Goal: Task Accomplishment & Management: Use online tool/utility

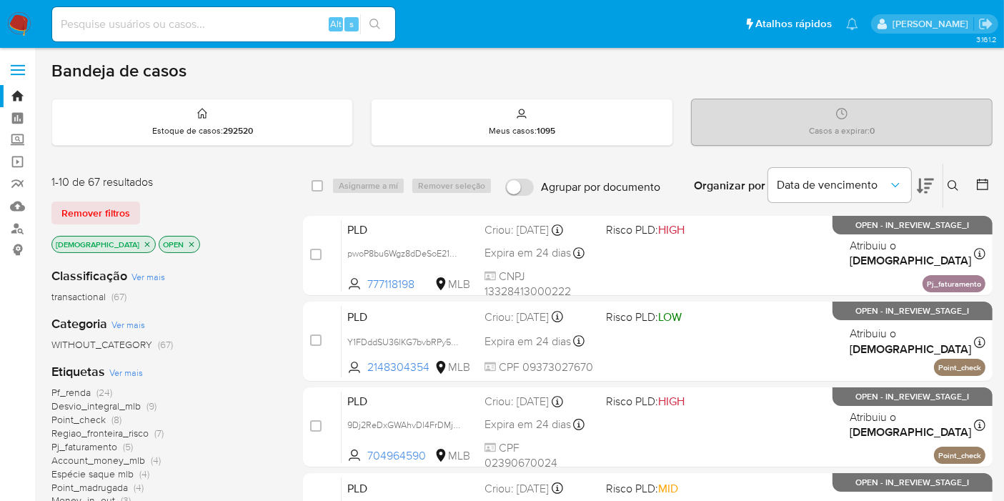
click at [233, 34] on div "Alt s" at bounding box center [223, 24] width 343 height 34
click at [238, 29] on input at bounding box center [223, 24] width 343 height 19
paste input "8HYCrnpYEoy1XNYfeyOj9cp6"
type input "8HYCrnpYEoy1XNYfeyOj9cp6"
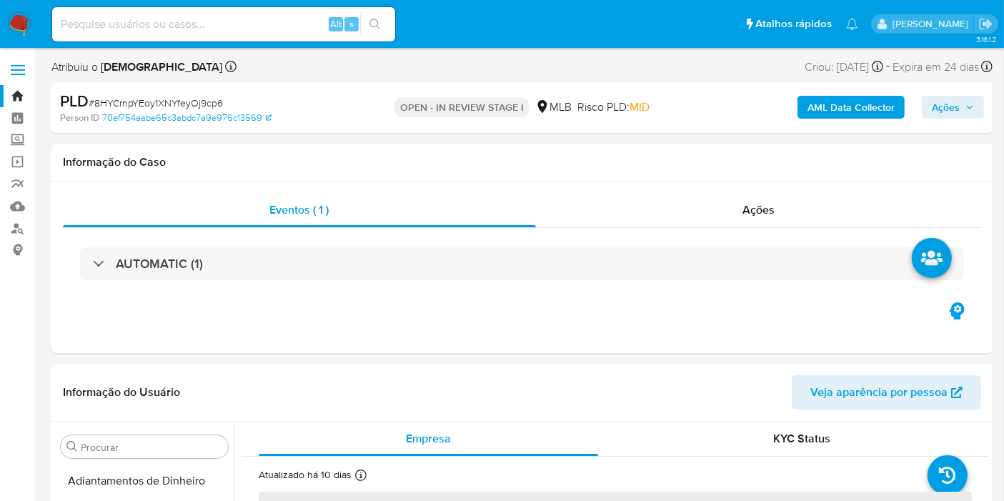
select select "10"
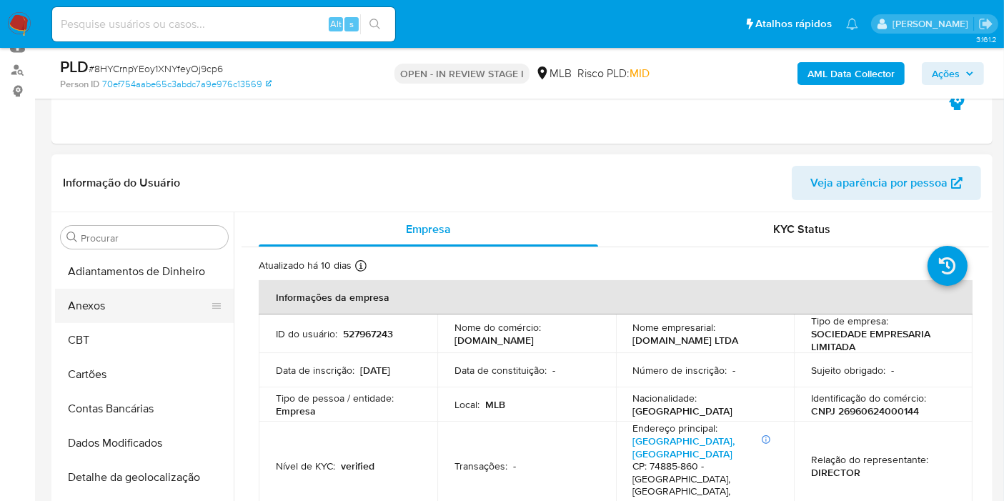
click at [130, 305] on button "Anexos" at bounding box center [138, 306] width 167 height 34
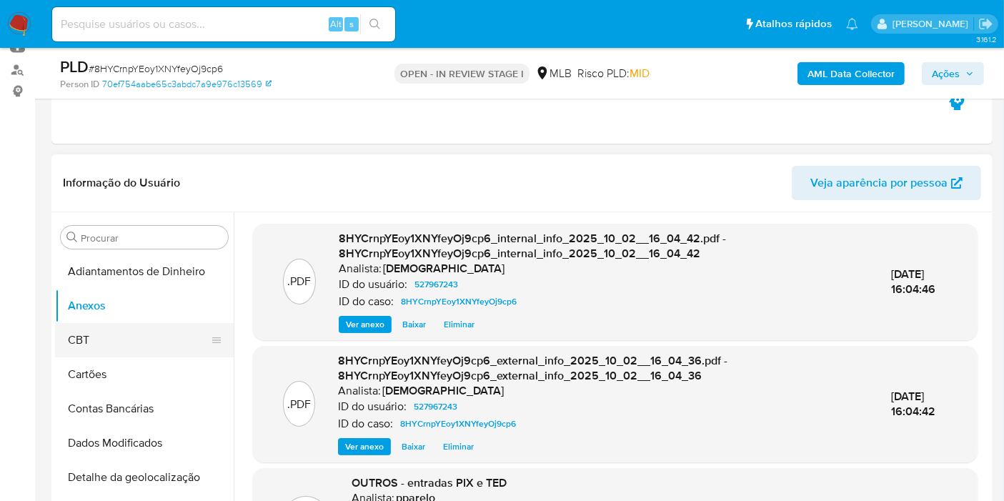
click at [167, 342] on button "CBT" at bounding box center [138, 340] width 167 height 34
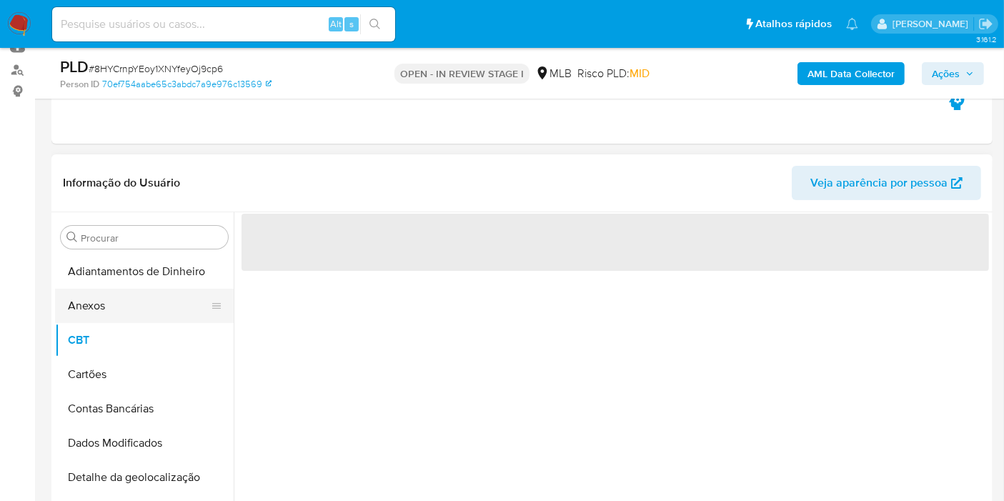
click at [164, 314] on button "Anexos" at bounding box center [138, 306] width 167 height 34
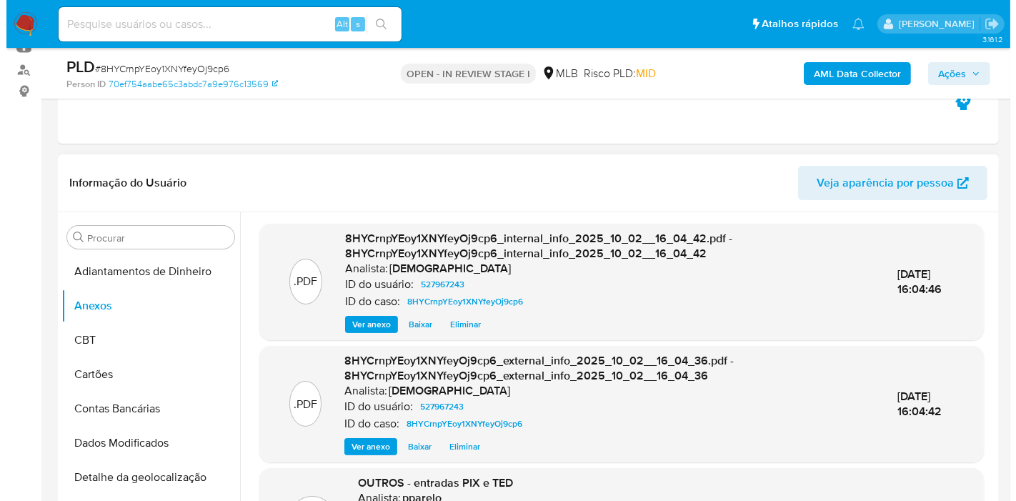
scroll to position [111, 0]
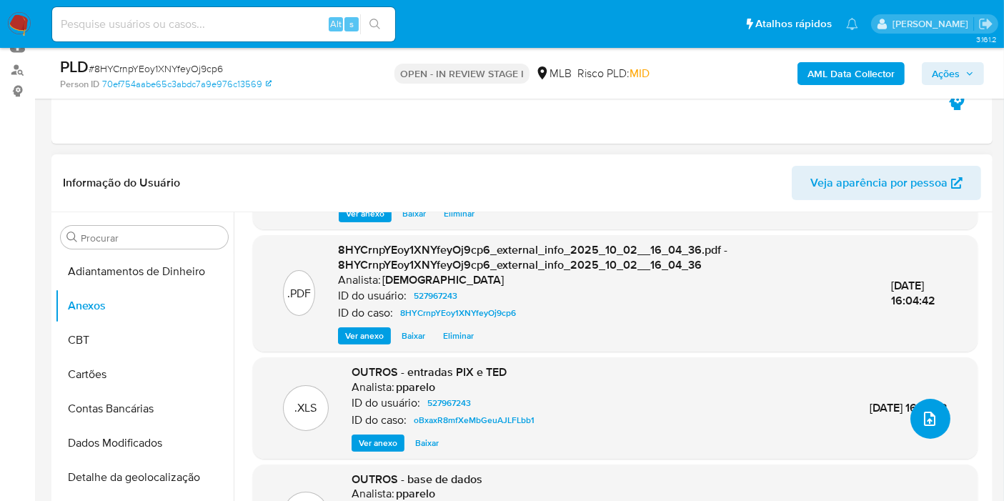
click at [924, 420] on icon "upload-file" at bounding box center [929, 419] width 11 height 14
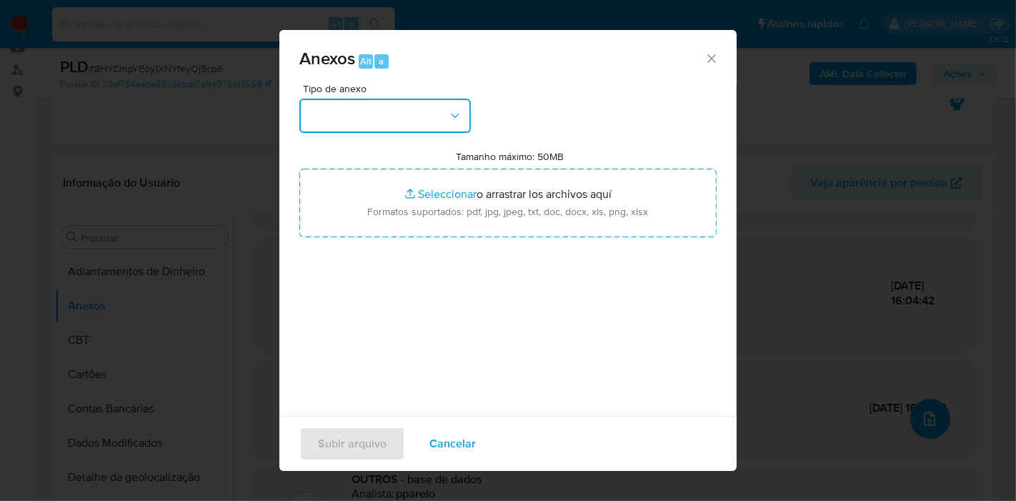
click at [435, 115] on button "button" at bounding box center [385, 116] width 172 height 34
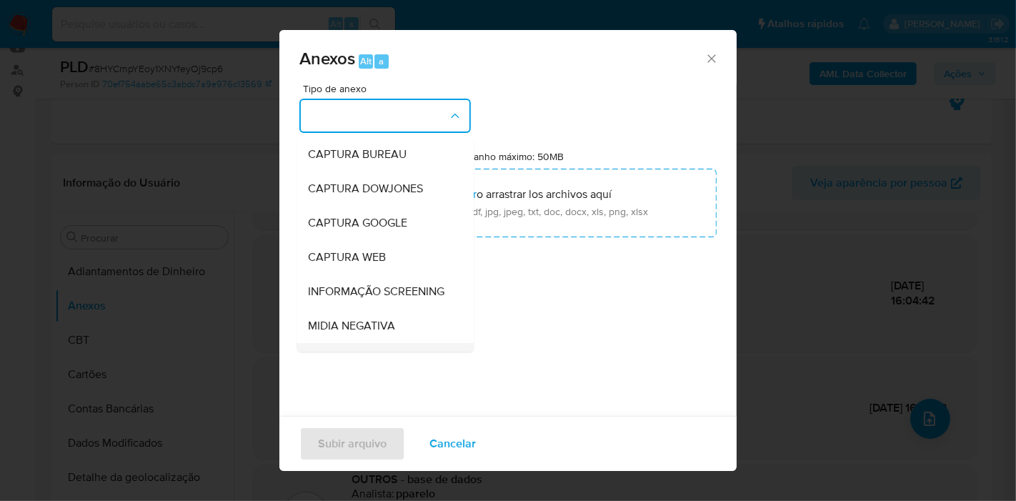
scroll to position [159, 0]
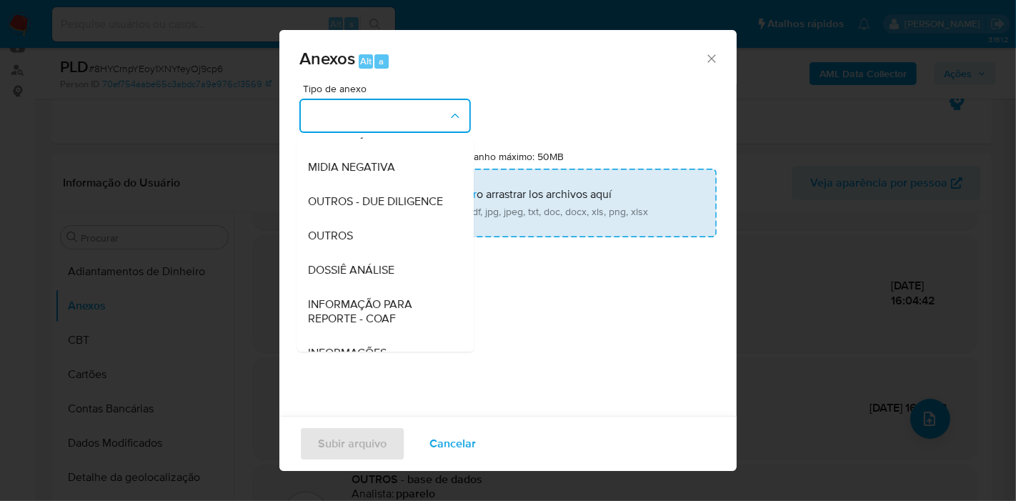
click at [417, 209] on span "OUTROS - DUE DILIGENCE" at bounding box center [375, 201] width 135 height 14
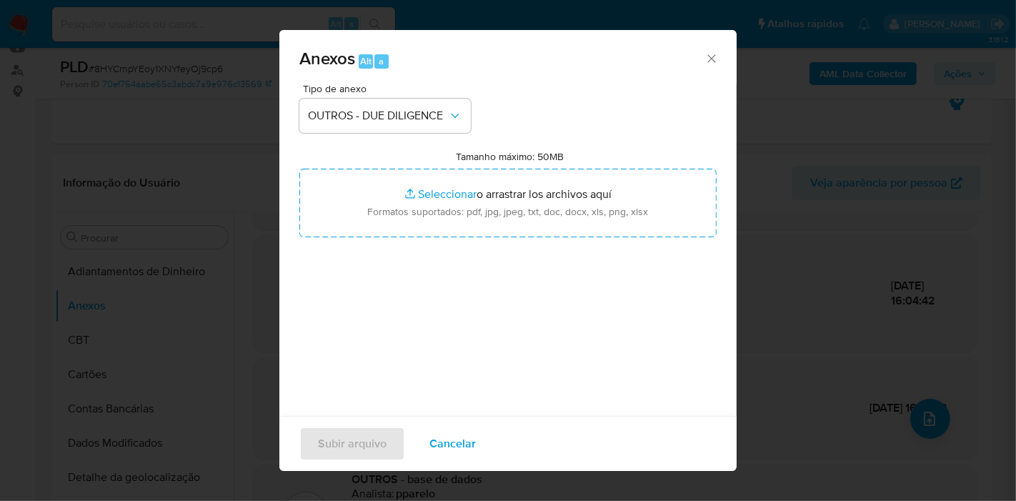
click at [363, 94] on span "Tipo de anexo" at bounding box center [389, 89] width 172 height 10
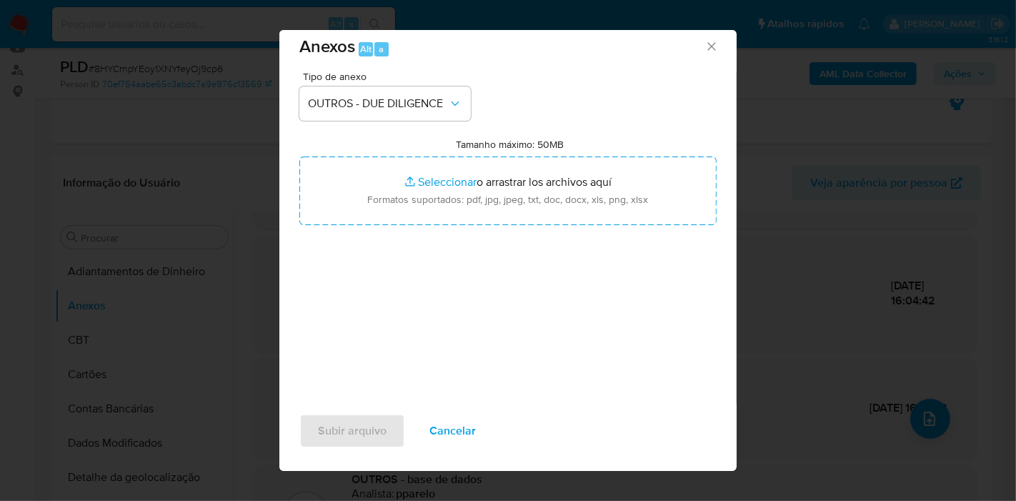
scroll to position [14, 0]
click at [400, 118] on div "Tipo de anexo OUTROS - DUE DILIGENCE Tamanho máximo: 50MB Seleccionar archivos …" at bounding box center [507, 237] width 417 height 337
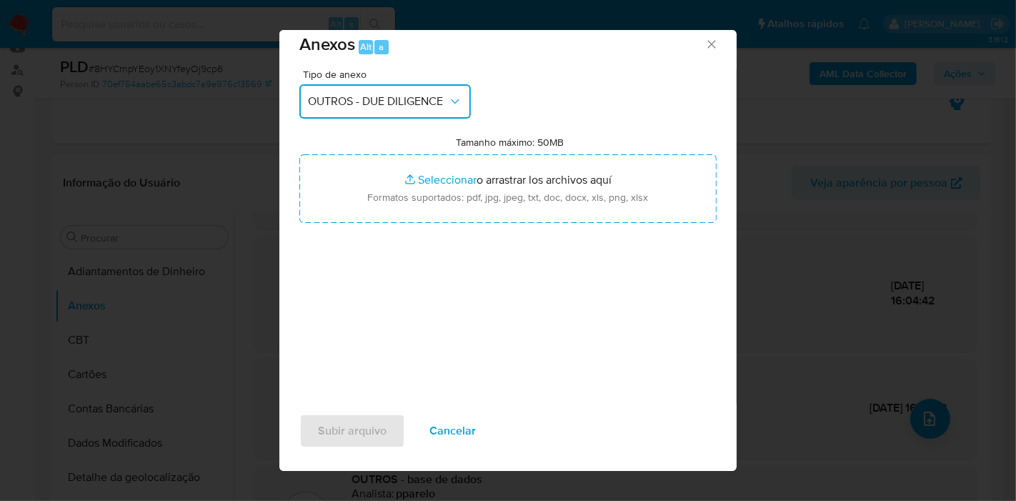
click at [397, 106] on span "OUTROS - DUE DILIGENCE" at bounding box center [378, 101] width 140 height 14
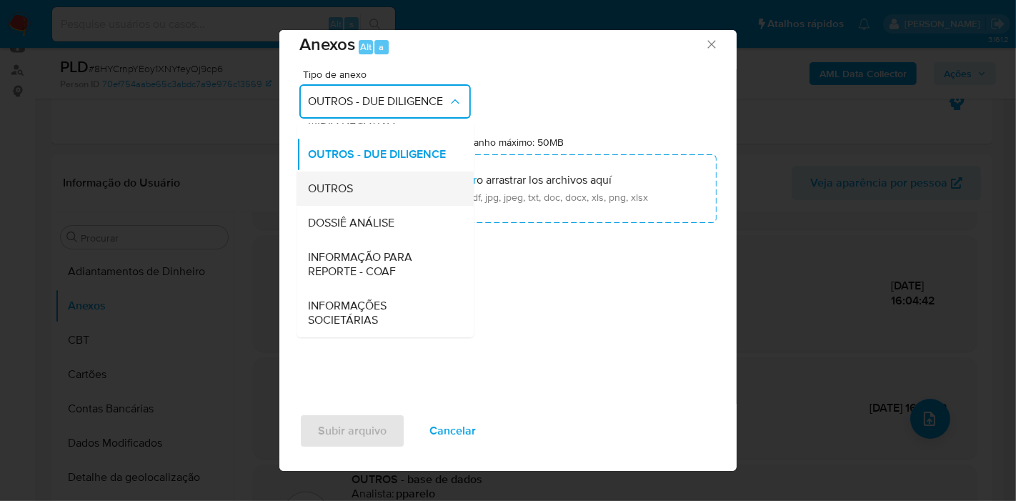
scroll to position [219, 0]
click at [397, 186] on div "OUTROS" at bounding box center [381, 189] width 146 height 34
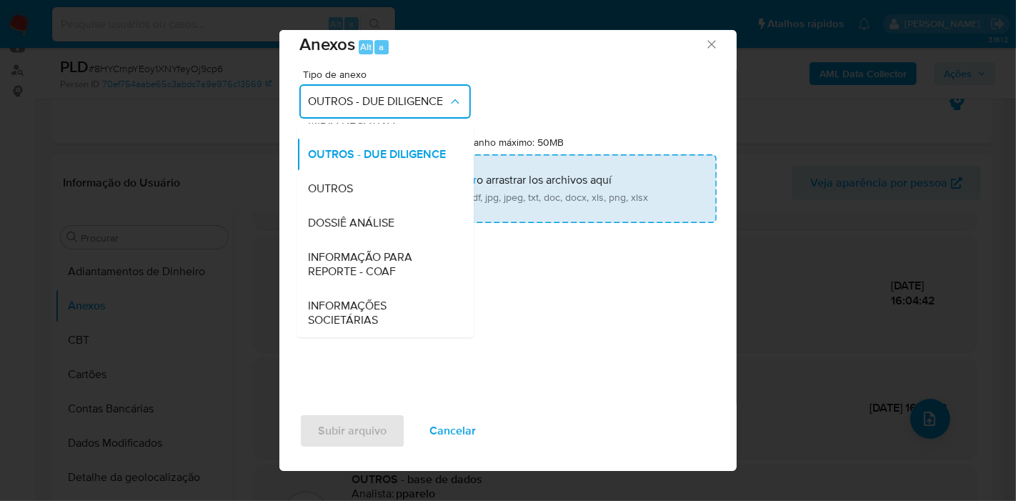
click at [402, 187] on input "Tamanho máximo: 50MB Seleccionar archivos" at bounding box center [507, 188] width 417 height 69
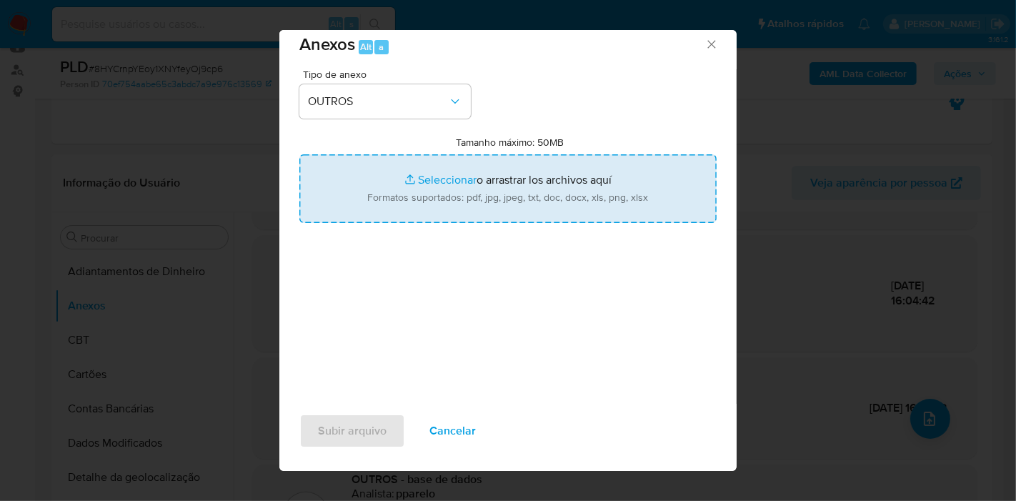
type input "C:\fakepath\Mulan 527967243_2025_09_24_16_37_59.xlsx"
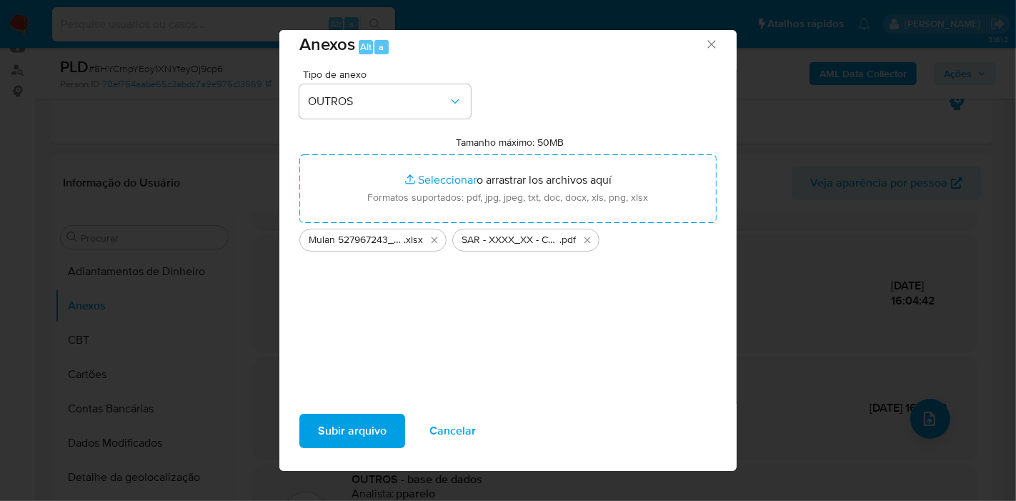
click at [352, 439] on span "Subir arquivo" at bounding box center [352, 430] width 69 height 31
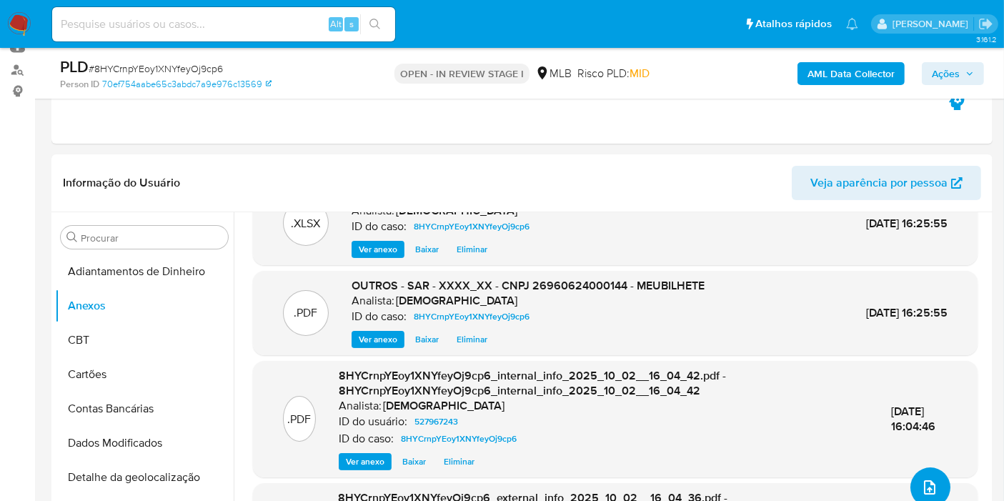
scroll to position [76, 0]
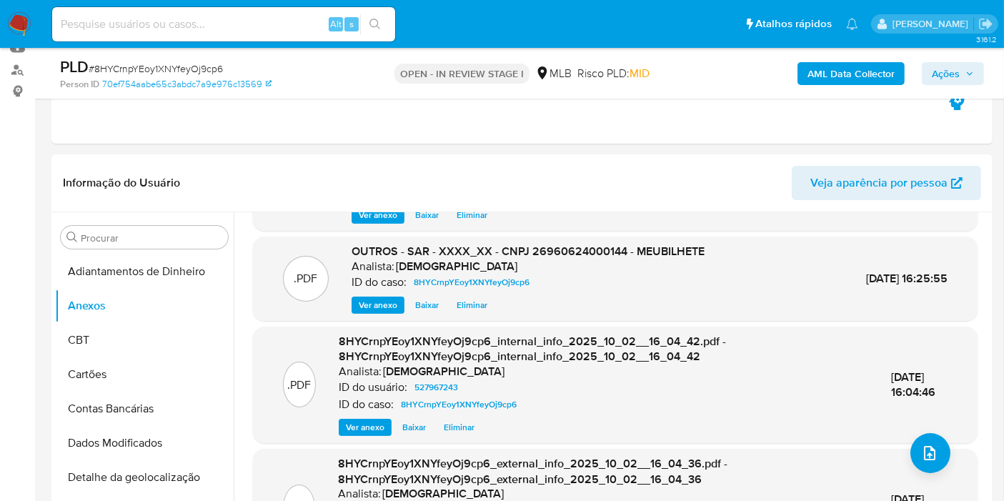
click at [282, 31] on input at bounding box center [223, 24] width 343 height 19
paste input "9qT6RkFTYdJfEzkG5NpSWnuB"
type input "9qT6RkFTYdJfEzkG5NpSWnuB"
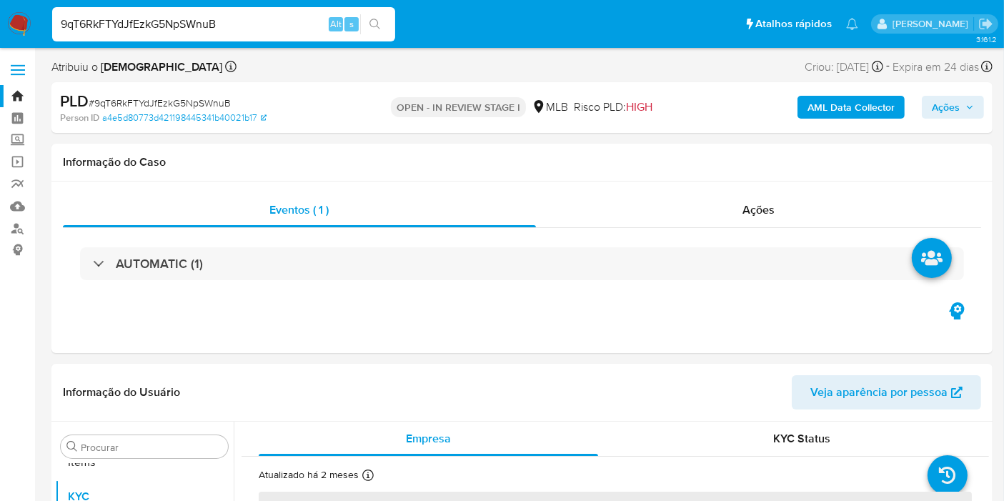
scroll to position [740, 0]
select select "10"
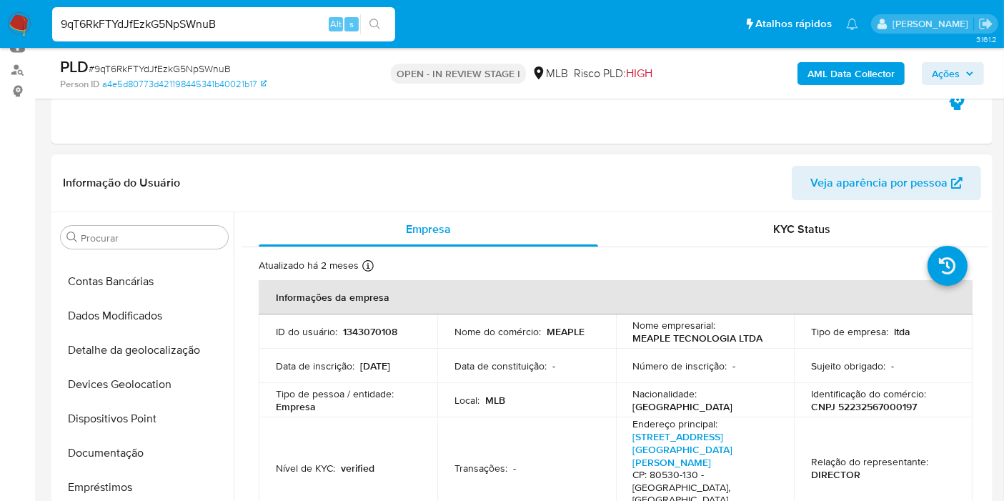
scroll to position [0, 0]
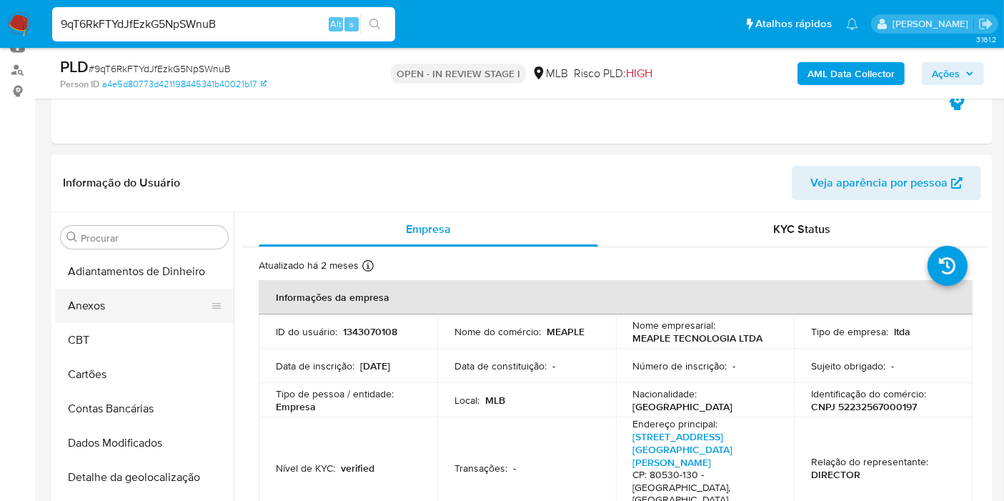
click at [121, 312] on button "Anexos" at bounding box center [138, 306] width 167 height 34
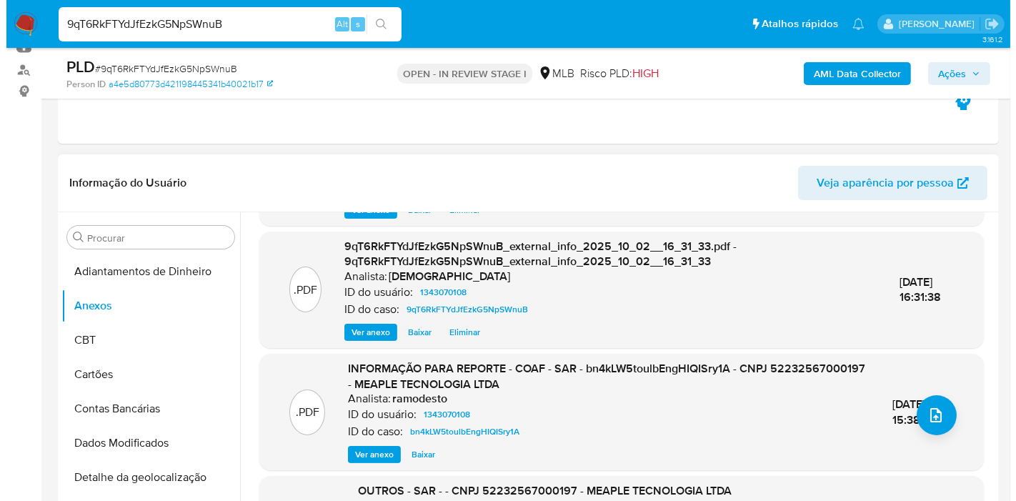
scroll to position [159, 0]
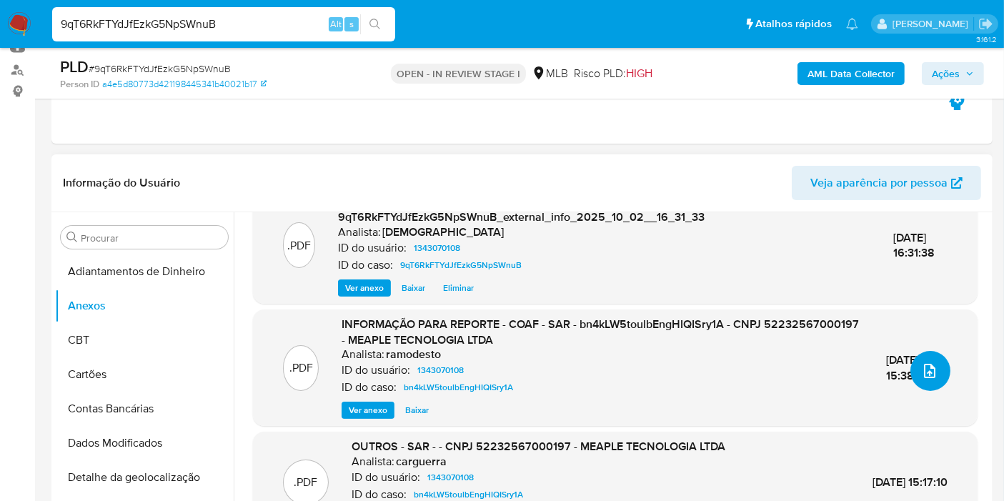
click at [921, 374] on icon "upload-file" at bounding box center [929, 370] width 17 height 17
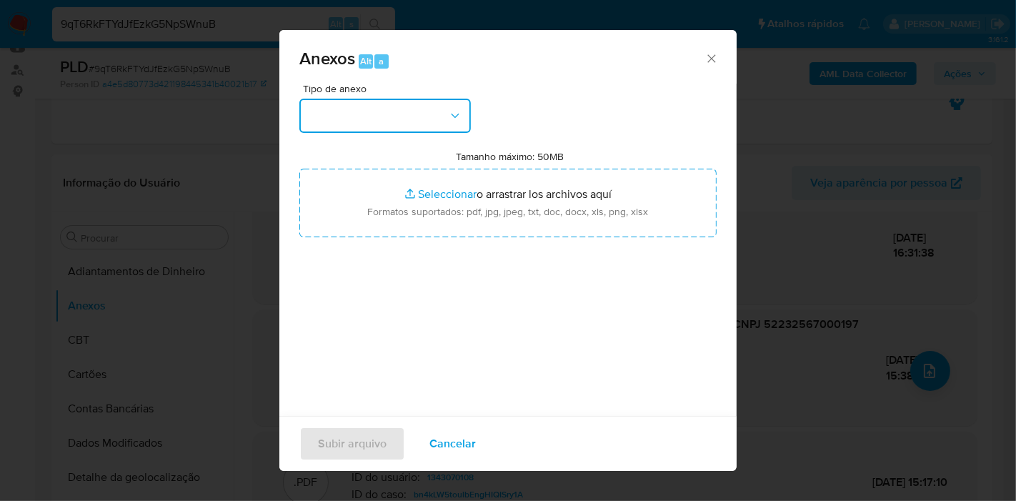
click at [399, 106] on button "button" at bounding box center [385, 116] width 172 height 34
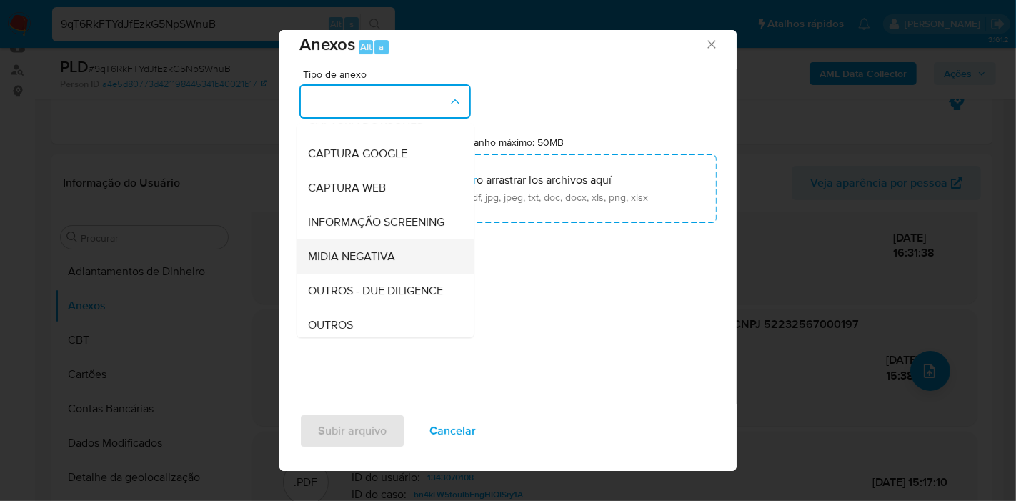
scroll to position [79, 0]
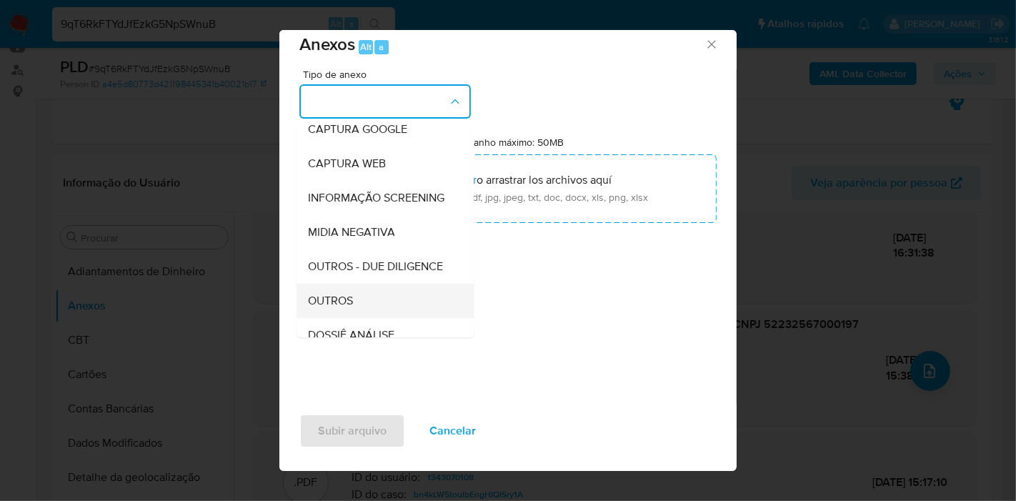
click at [375, 318] on div "OUTROS" at bounding box center [381, 301] width 146 height 34
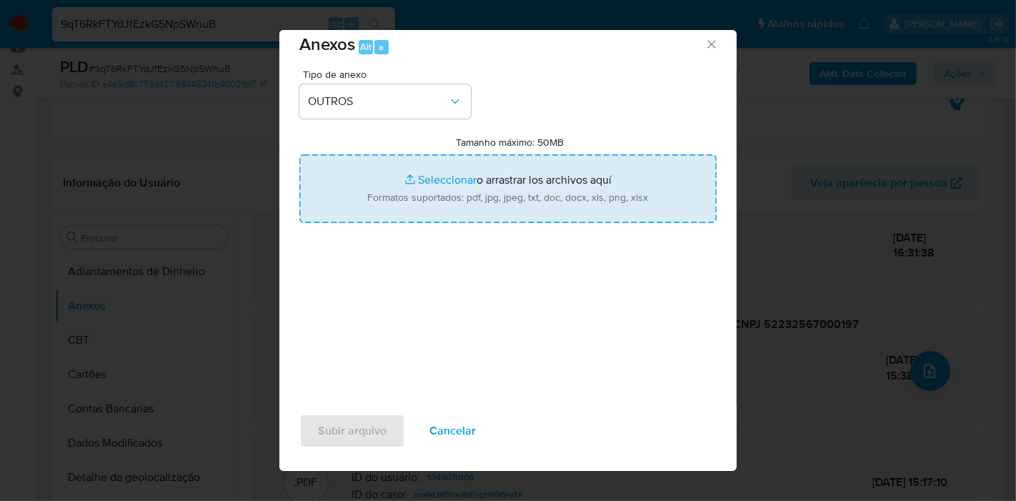
click at [457, 203] on input "Tamanho máximo: 50MB Seleccionar archivos" at bounding box center [507, 188] width 417 height 69
type input "C:\fakepath\2º SAR - XXXX_XX - CNPJ 52232567000197 - MEAPLE TECNOLOGIA LTDA.pdf"
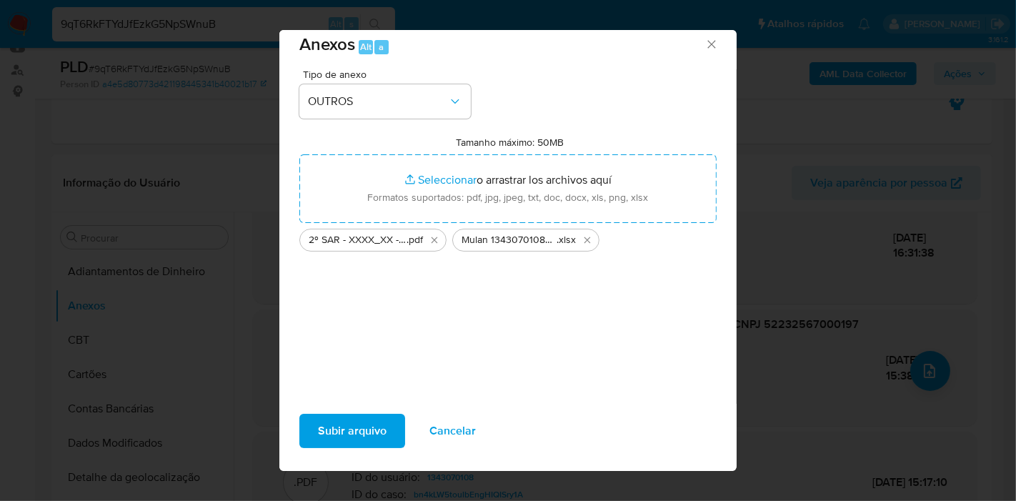
click at [362, 436] on span "Subir arquivo" at bounding box center [352, 430] width 69 height 31
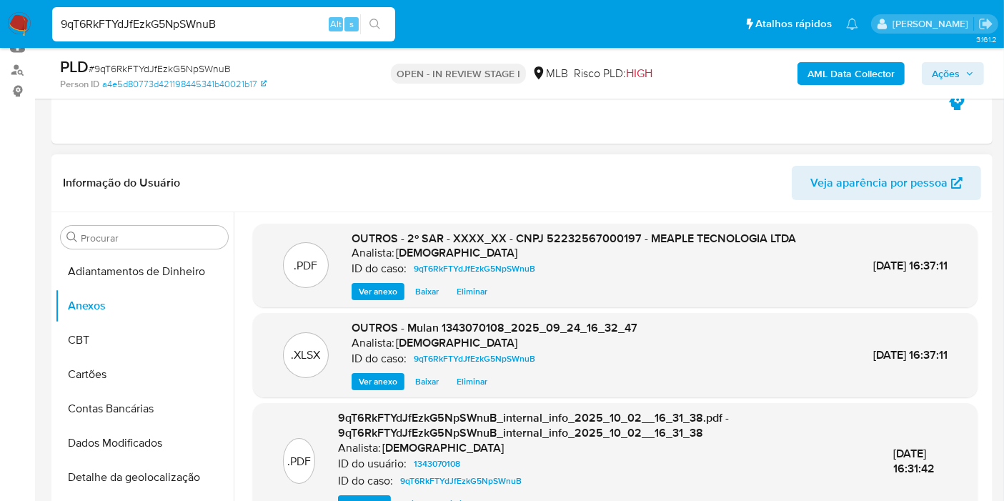
scroll to position [238, 0]
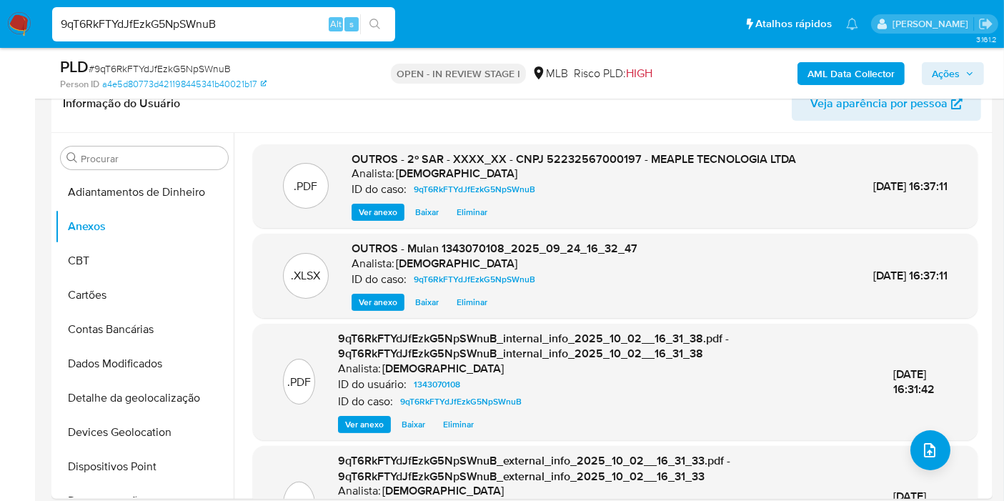
click at [192, 29] on input "9qT6RkFTYdJfEzkG5NpSWnuB" at bounding box center [223, 24] width 343 height 19
paste input "T1TLZ7Rys3WXdkFTA9jaGQdG"
type input "T1TLZ7Rys3WXdkFTA9jaGQdG"
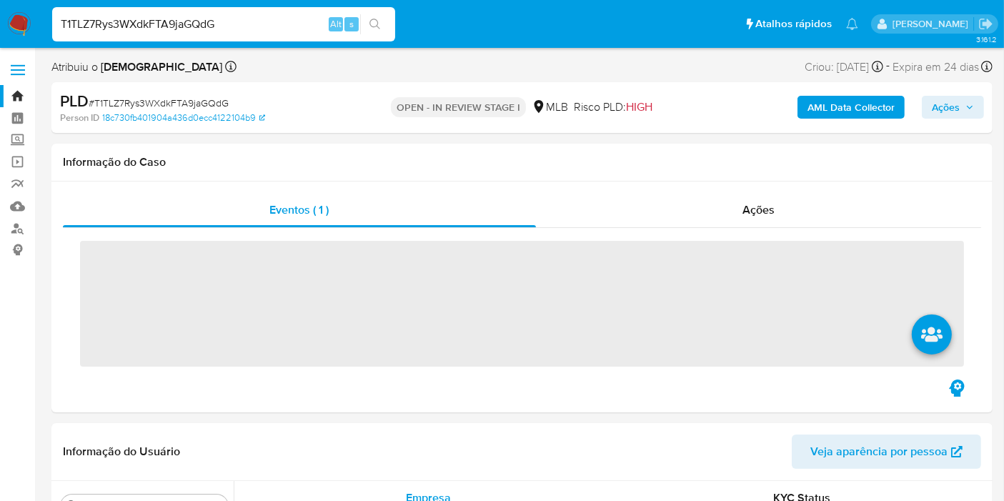
scroll to position [740, 0]
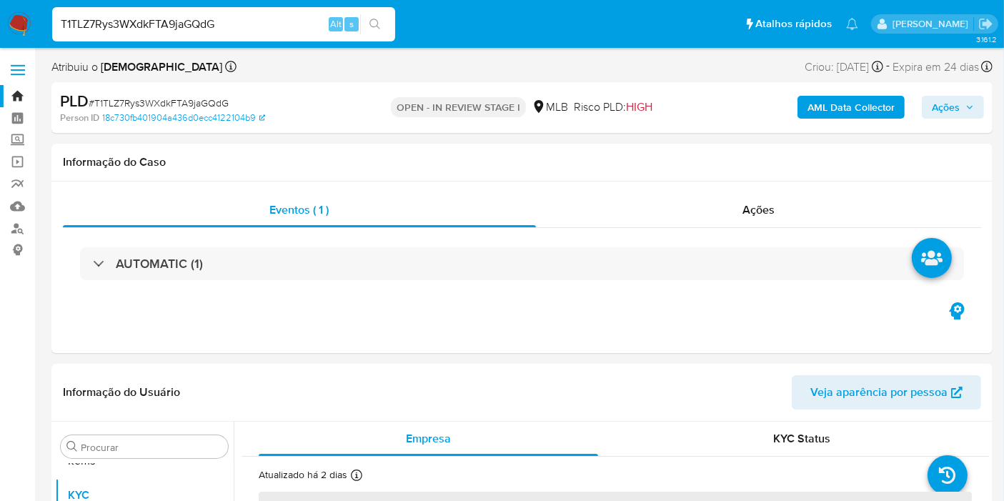
select select "10"
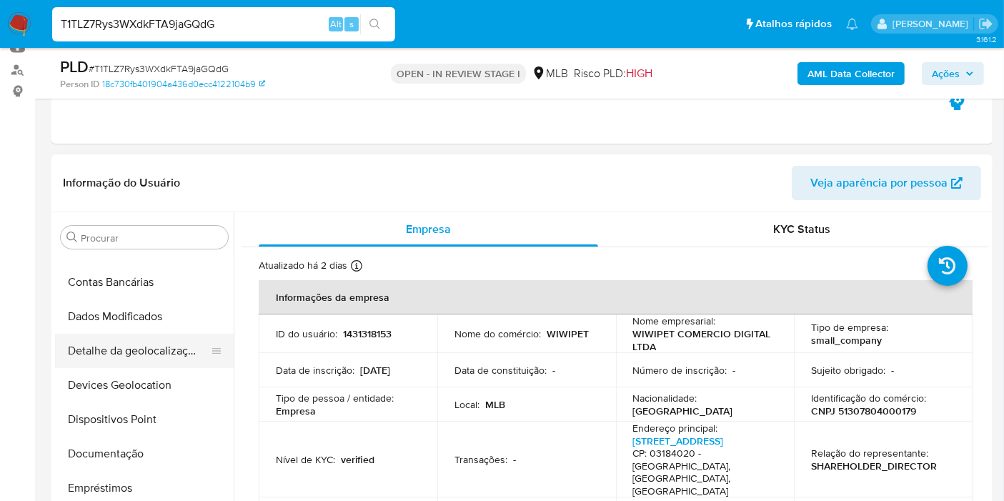
scroll to position [0, 0]
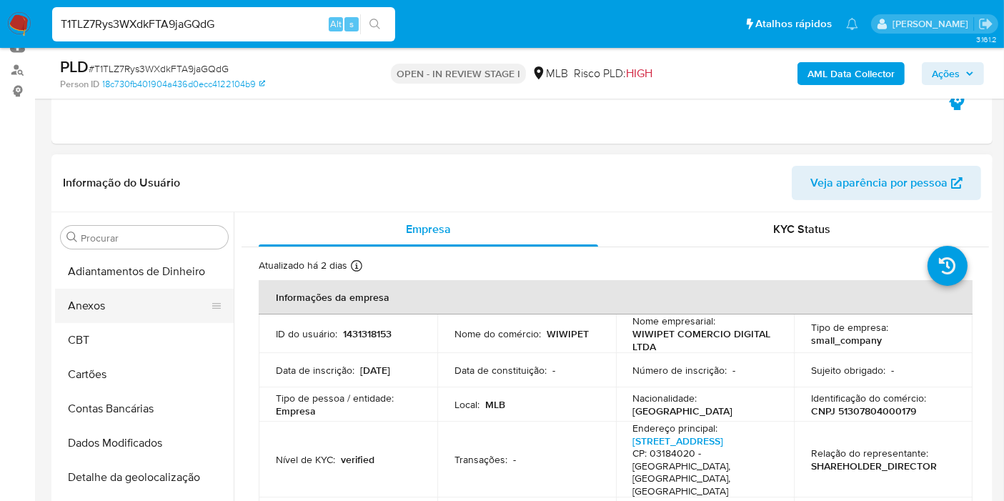
click at [146, 307] on button "Anexos" at bounding box center [138, 306] width 167 height 34
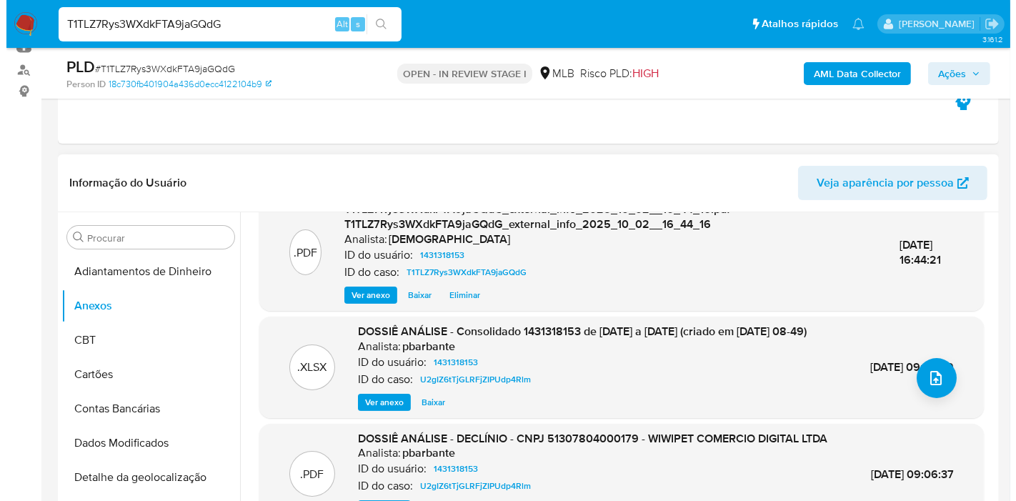
scroll to position [159, 0]
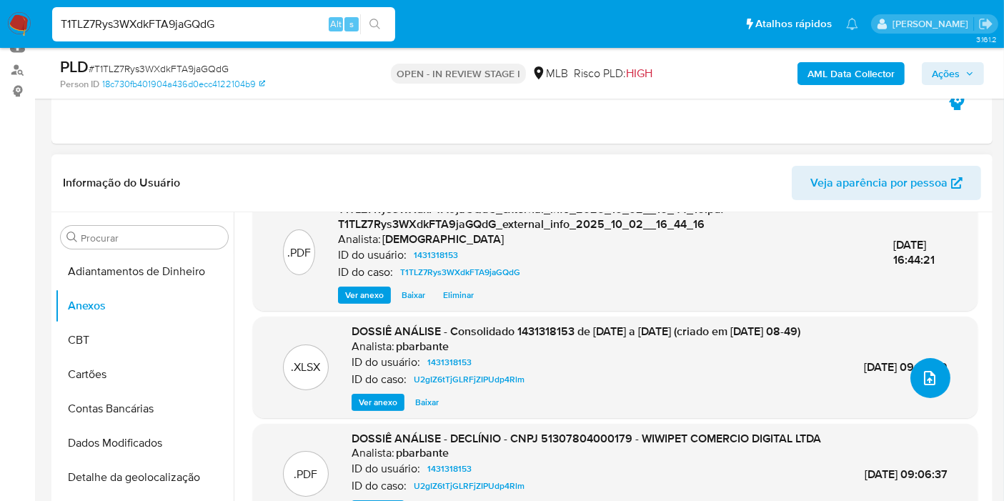
click at [933, 374] on button "upload-file" at bounding box center [930, 378] width 40 height 40
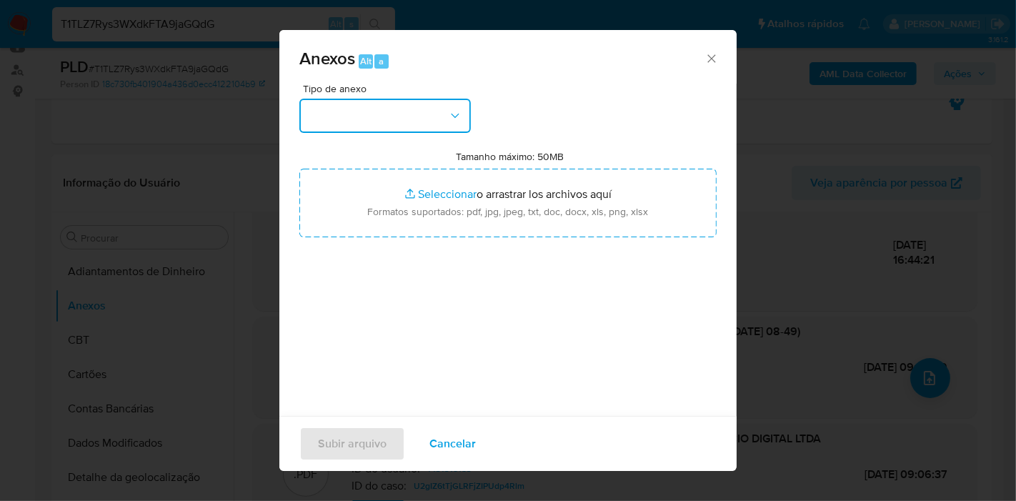
click at [410, 108] on button "button" at bounding box center [385, 116] width 172 height 34
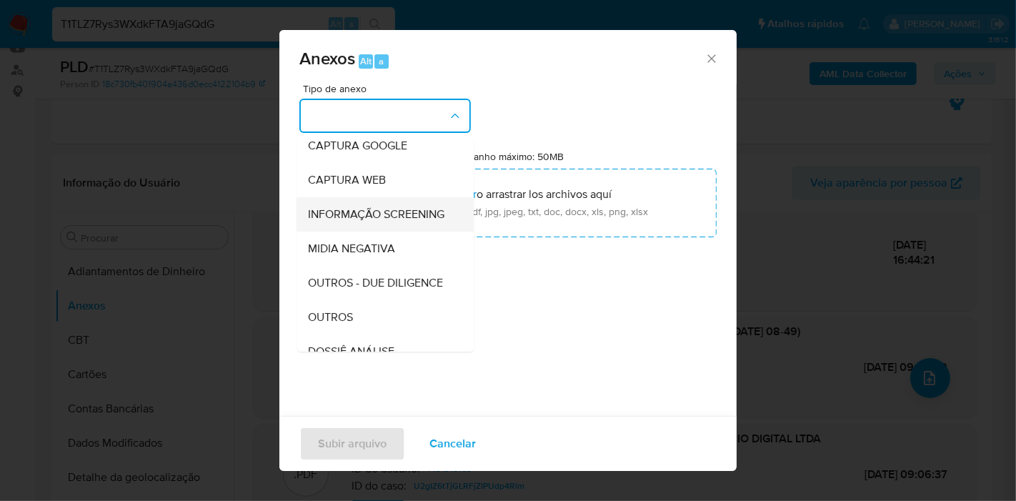
scroll to position [219, 0]
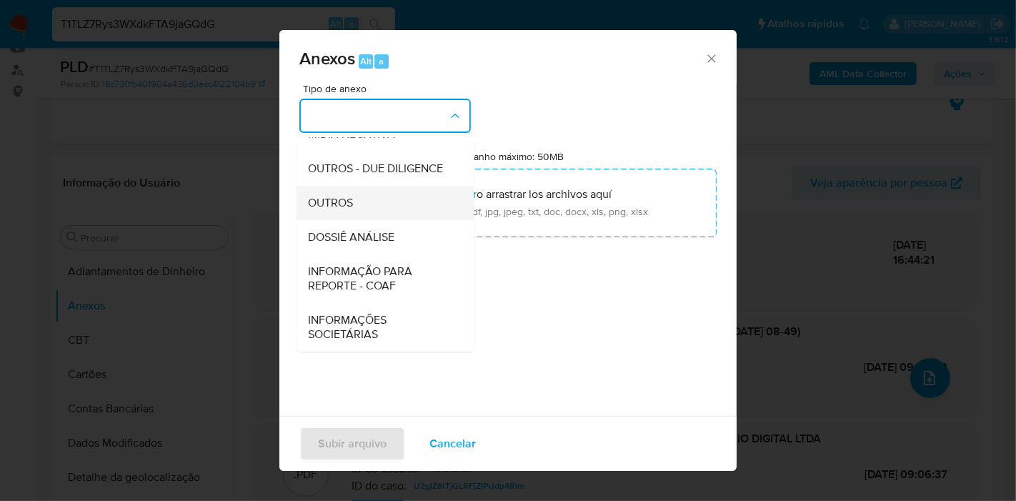
click at [376, 199] on div "OUTROS" at bounding box center [381, 203] width 146 height 34
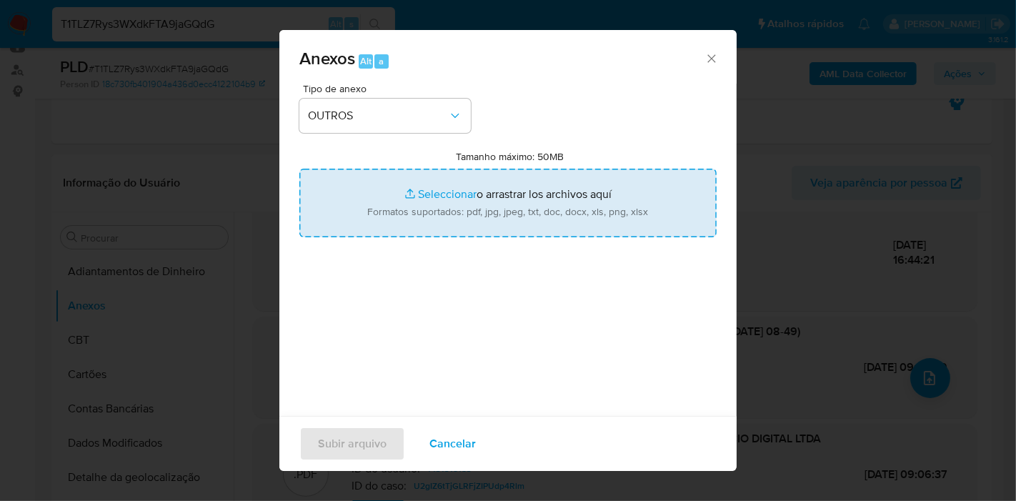
click at [393, 192] on input "Tamanho máximo: 50MB Seleccionar archivos" at bounding box center [507, 203] width 417 height 69
type input "C:\fakepath\DECLINIO - T1TLZ7Rys3WXdkFTA9jaGQdG - CNPJ 51307804000179 - WIWIPET…"
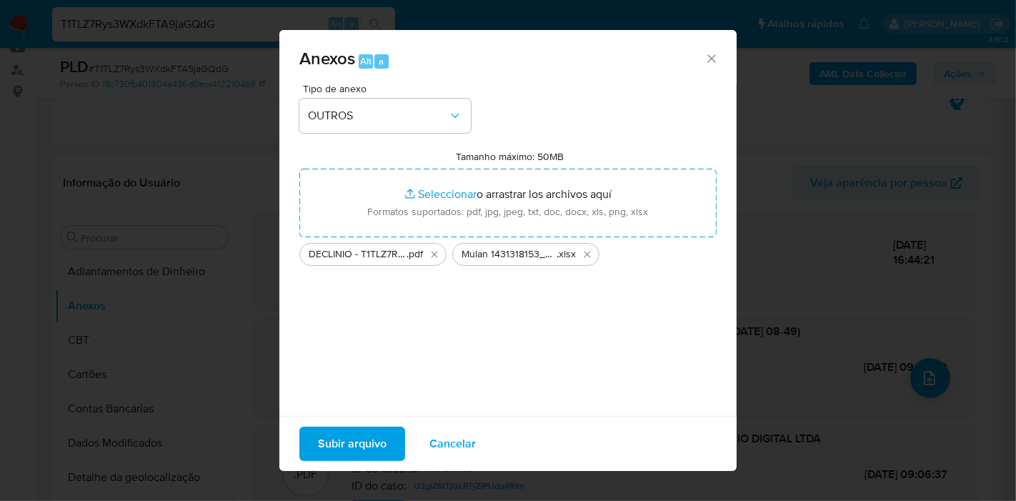
click at [389, 448] on button "Subir arquivo" at bounding box center [352, 444] width 106 height 34
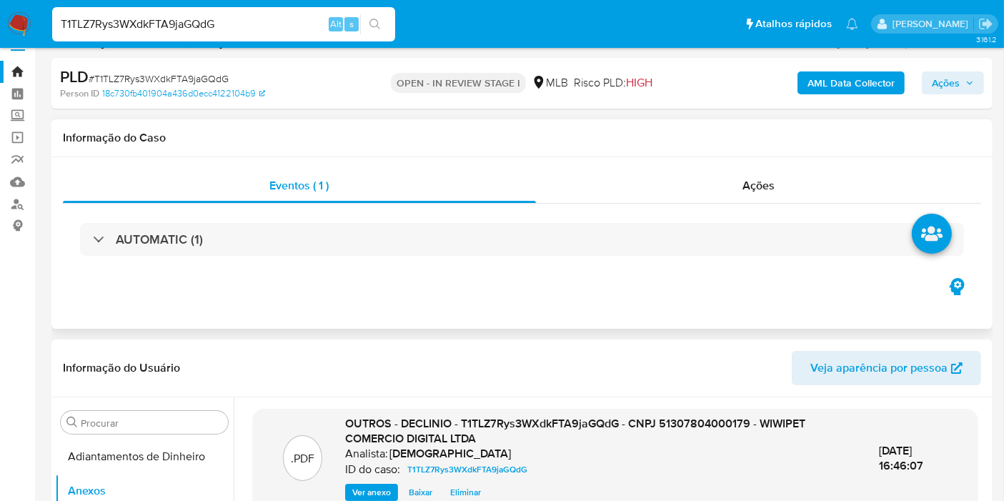
scroll to position [0, 0]
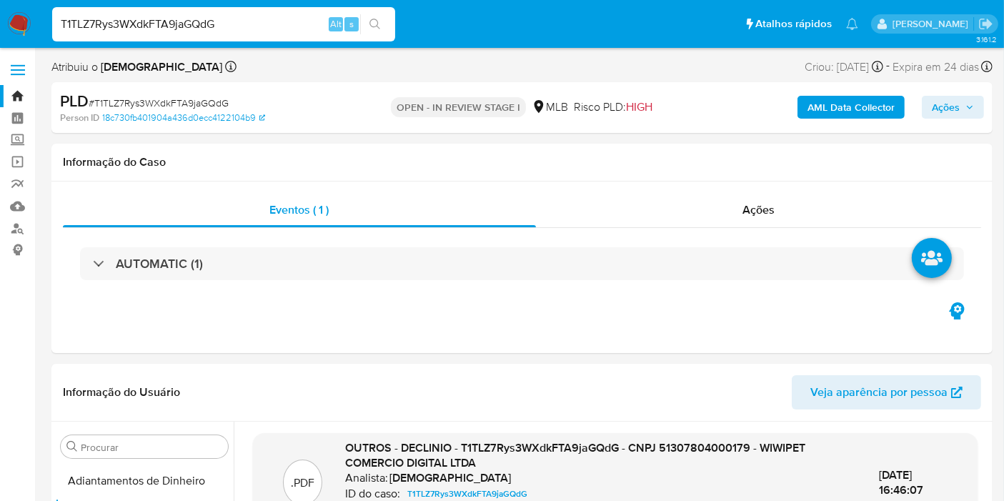
click at [269, 22] on input "T1TLZ7Rys3WXdkFTA9jaGQdG" at bounding box center [223, 24] width 343 height 19
paste input "pwoP8bu6Wgz8dDeSoE21HeWb"
type input "pwoP8bu6Wgz8dDeSoE21HeWb"
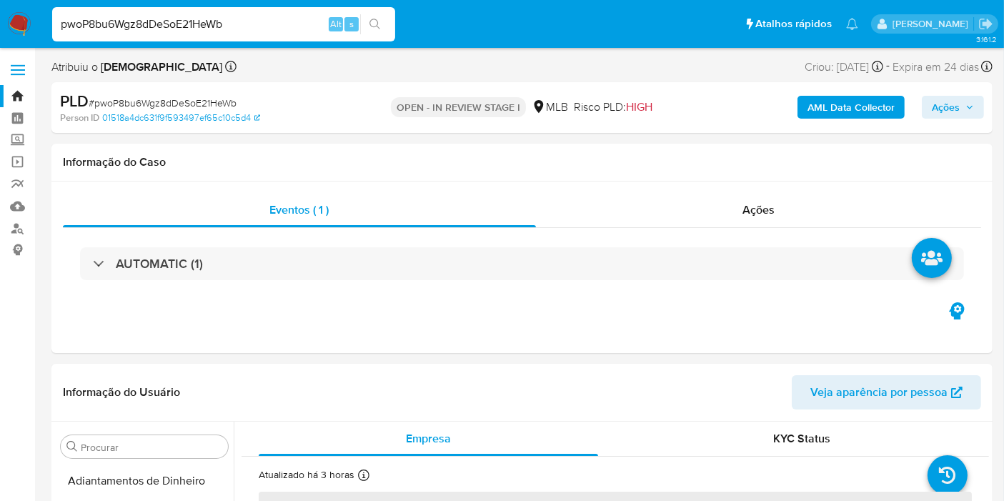
select select "10"
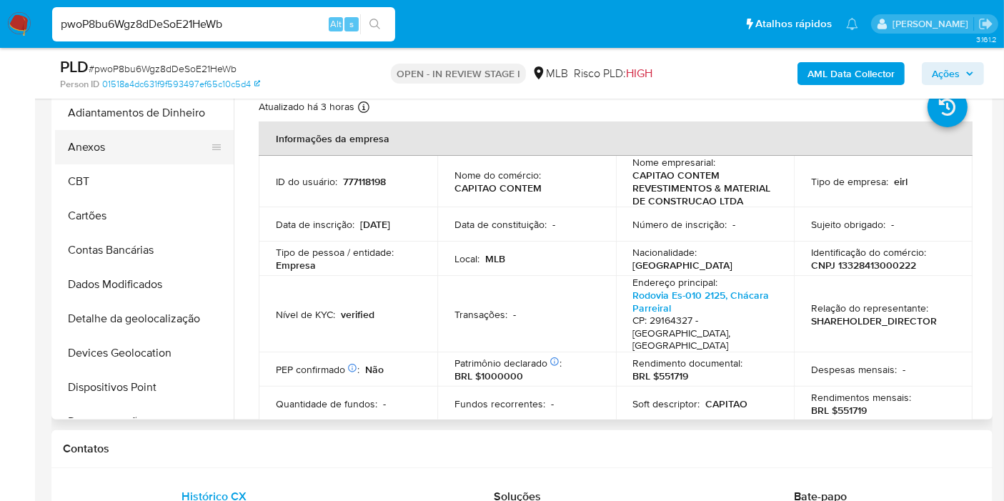
click at [144, 144] on button "Anexos" at bounding box center [138, 147] width 167 height 34
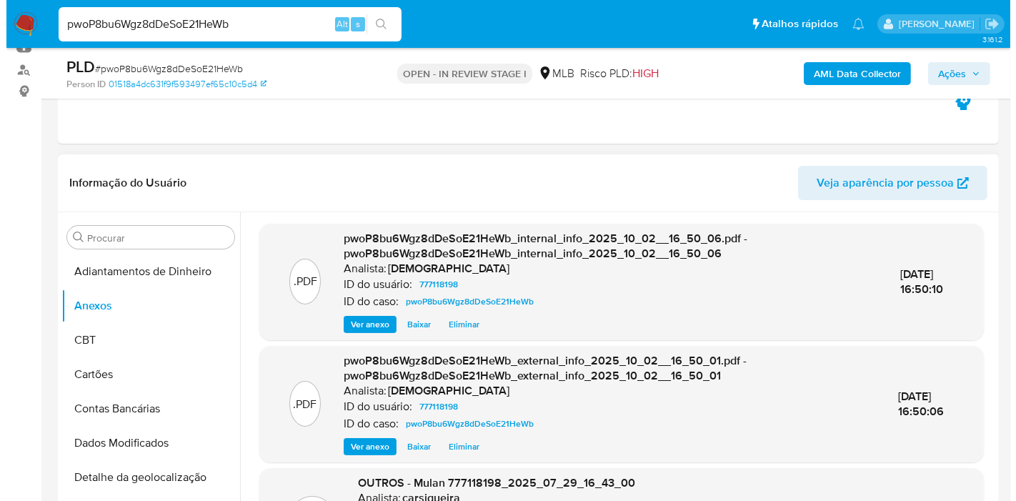
scroll to position [79, 0]
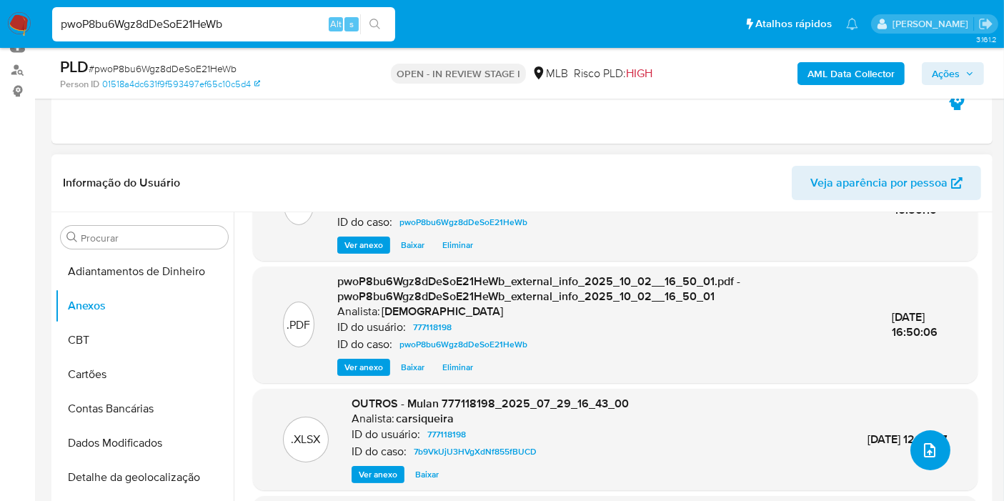
click at [922, 444] on icon "upload-file" at bounding box center [929, 450] width 17 height 17
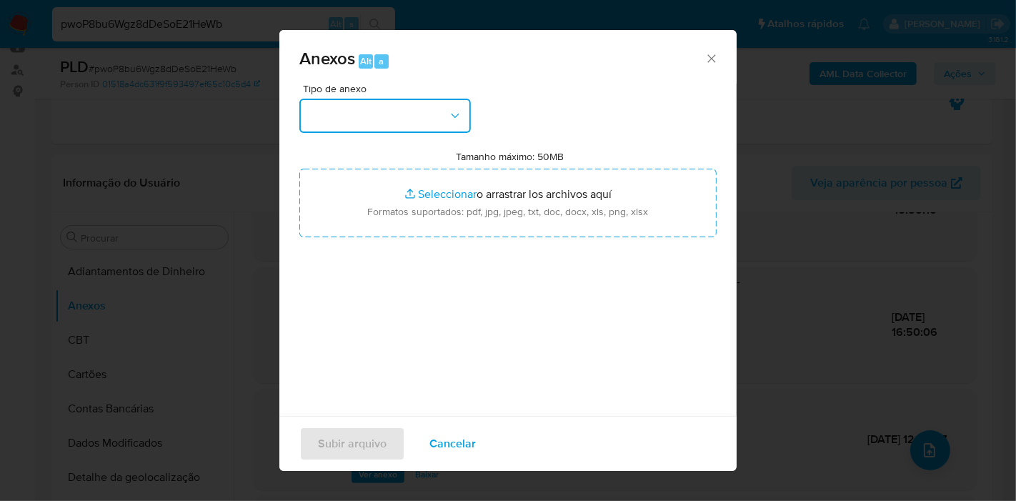
click at [435, 119] on button "button" at bounding box center [385, 116] width 172 height 34
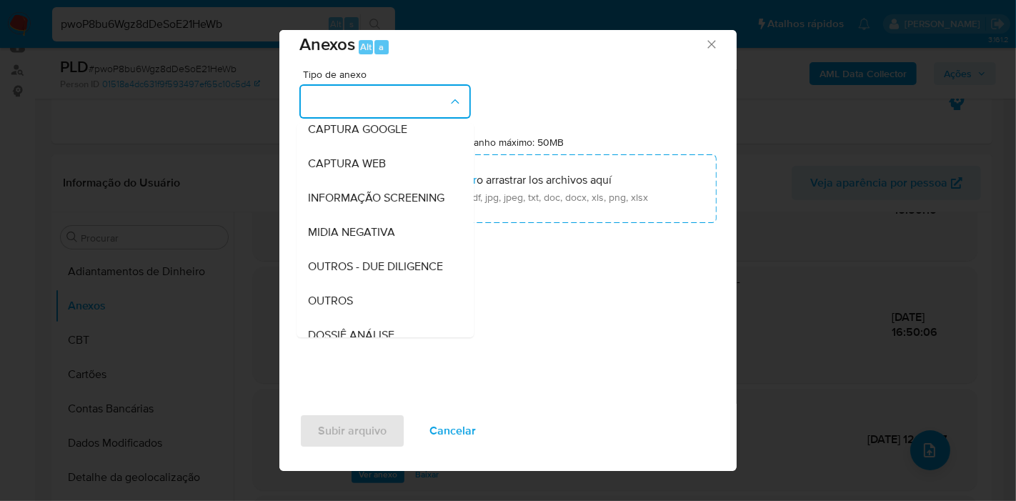
click at [354, 318] on div "OUTROS" at bounding box center [381, 301] width 146 height 34
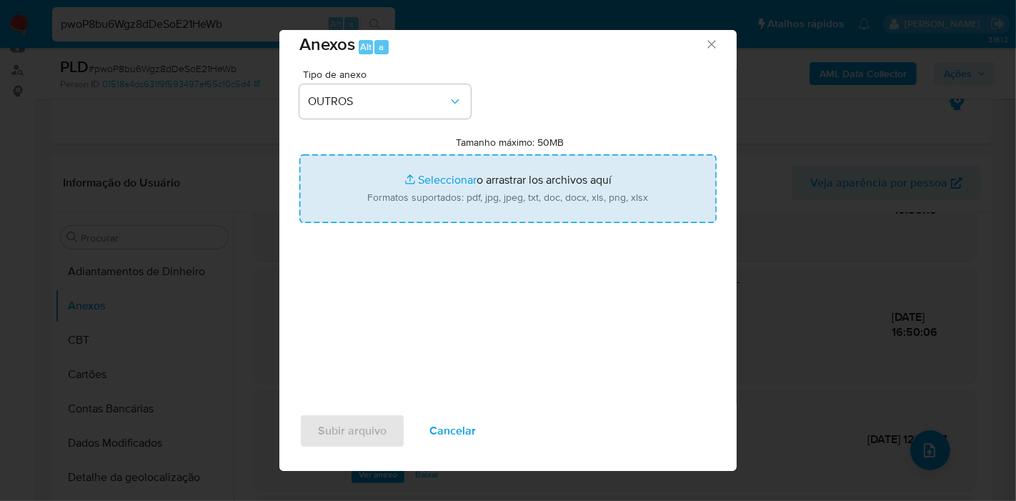
click at [409, 200] on input "Tamanho máximo: 50MB Seleccionar archivos" at bounding box center [507, 188] width 417 height 69
type input "C:\fakepath\DECLINIO - pwoP8bu6Wgz8dDeSoE21HeWb - CNPJ 13328413000222 - CAPITAO…"
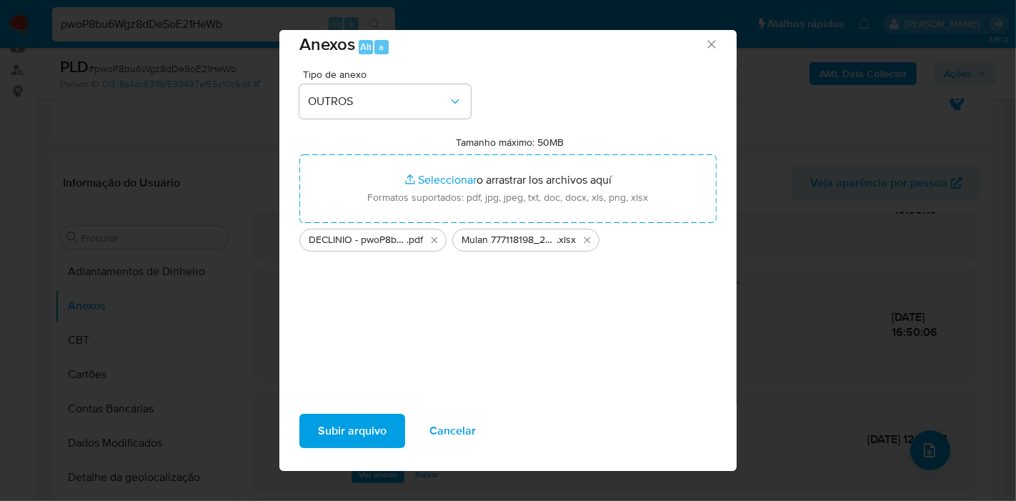
click at [327, 422] on span "Subir arquivo" at bounding box center [352, 430] width 69 height 31
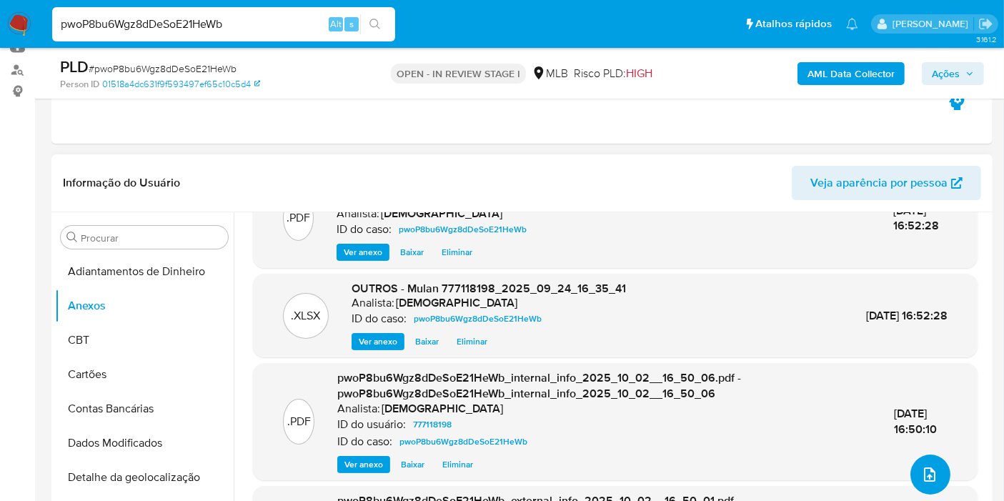
scroll to position [0, 0]
